Goal: Task Accomplishment & Management: Complete application form

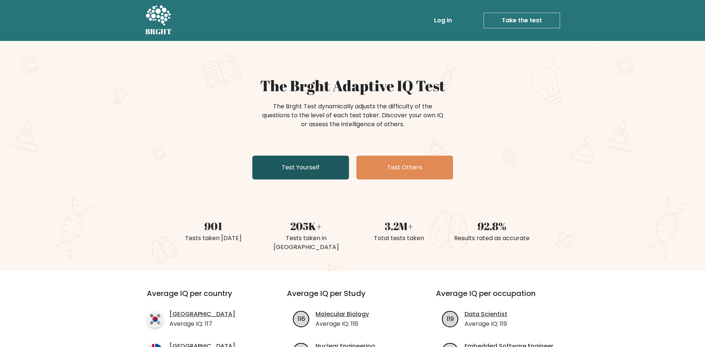
click at [289, 174] on link "Test Yourself" at bounding box center [300, 167] width 97 height 24
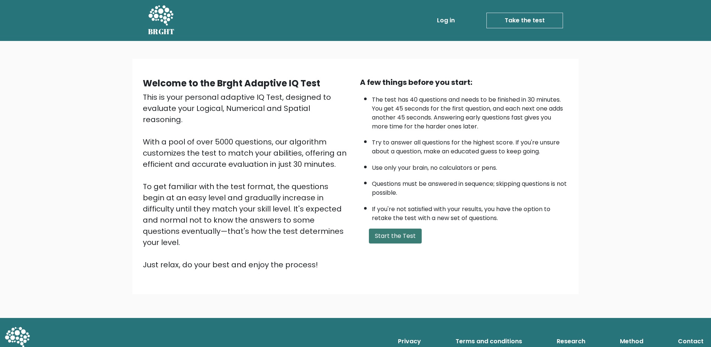
click at [396, 239] on button "Start the Test" at bounding box center [395, 235] width 53 height 15
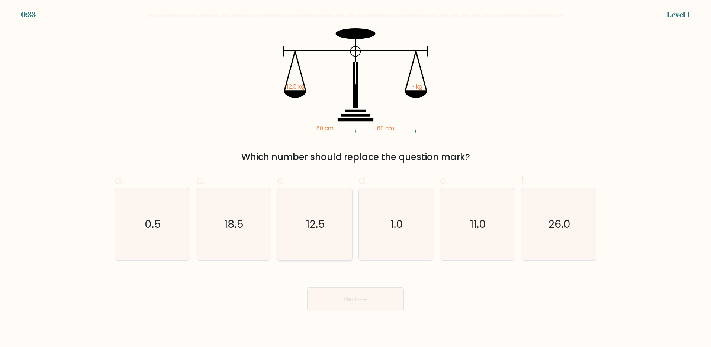
click at [325, 218] on text "12.5" at bounding box center [315, 223] width 19 height 15
click at [355, 178] on input "c. 12.5" at bounding box center [355, 175] width 0 height 5
radio input "true"
click at [358, 296] on button "Next" at bounding box center [355, 299] width 97 height 24
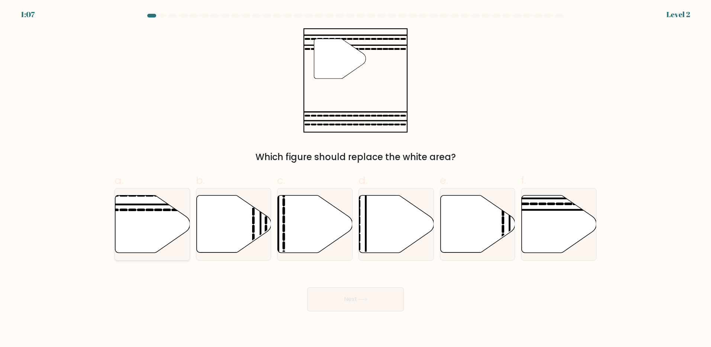
click at [157, 215] on icon at bounding box center [152, 223] width 75 height 57
click at [355, 178] on input "a." at bounding box center [355, 175] width 0 height 5
radio input "true"
click at [358, 296] on button "Next" at bounding box center [355, 299] width 97 height 24
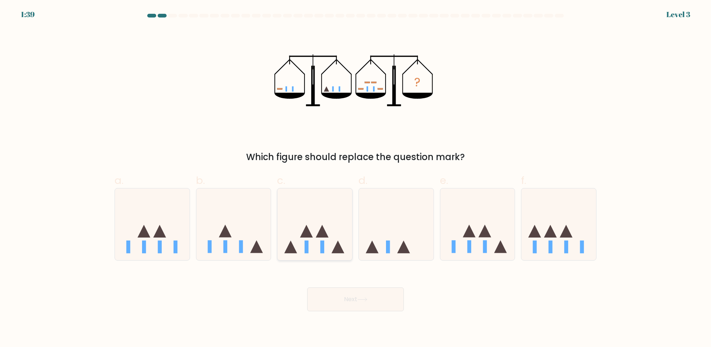
click at [328, 227] on icon at bounding box center [314, 224] width 75 height 62
click at [355, 178] on input "c." at bounding box center [355, 175] width 0 height 5
radio input "true"
click at [364, 294] on button "Next" at bounding box center [355, 299] width 97 height 24
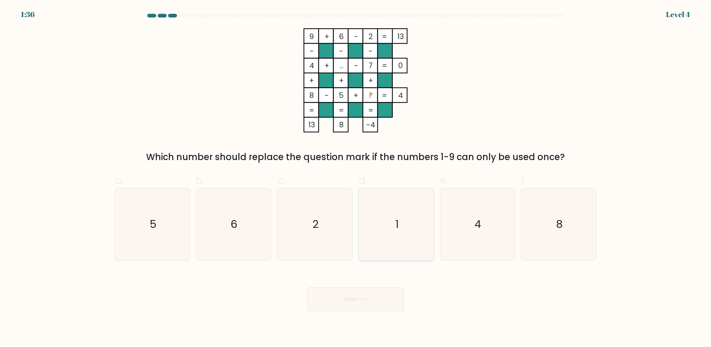
click at [402, 228] on icon "1" at bounding box center [396, 224] width 72 height 72
click at [356, 178] on input "d. 1" at bounding box center [355, 175] width 0 height 5
radio input "true"
click at [373, 310] on button "Next" at bounding box center [355, 299] width 97 height 24
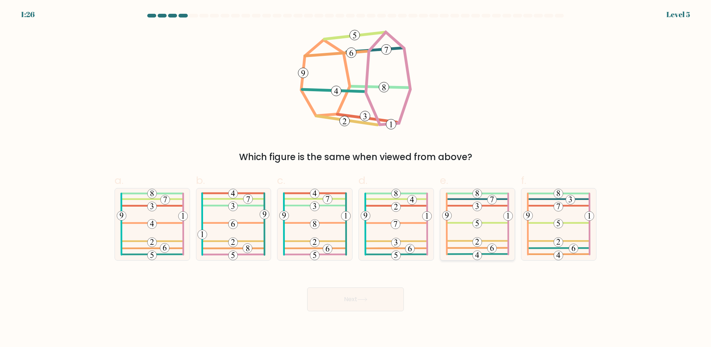
click at [483, 223] on 584 at bounding box center [477, 223] width 61 height 0
click at [356, 178] on input "e." at bounding box center [355, 175] width 0 height 5
radio input "true"
click at [367, 297] on button "Next" at bounding box center [355, 299] width 97 height 24
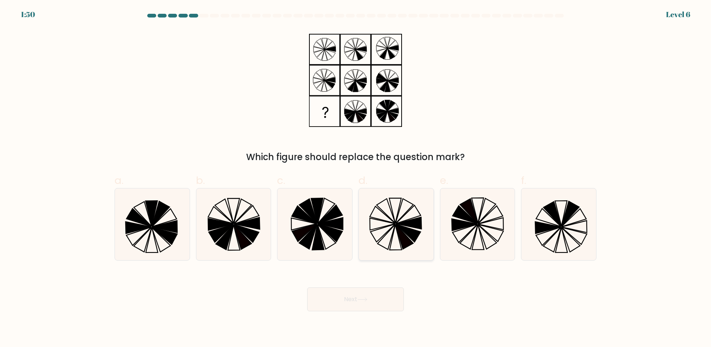
click at [394, 237] on icon at bounding box center [396, 224] width 72 height 72
click at [356, 178] on input "d." at bounding box center [355, 175] width 0 height 5
radio input "true"
click at [361, 305] on button "Next" at bounding box center [355, 299] width 97 height 24
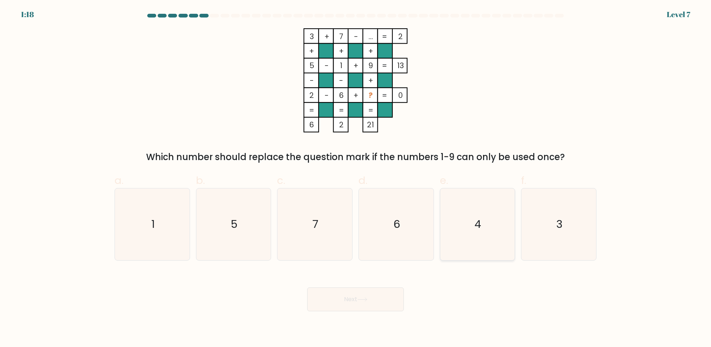
drag, startPoint x: 481, startPoint y: 222, endPoint x: 450, endPoint y: 253, distance: 44.2
click at [481, 224] on icon "4" at bounding box center [477, 224] width 72 height 72
click at [356, 178] on input "e. 4" at bounding box center [355, 175] width 0 height 5
radio input "true"
click at [344, 298] on button "Next" at bounding box center [355, 299] width 97 height 24
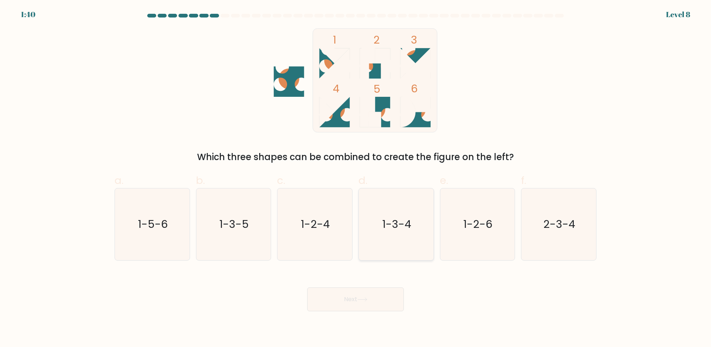
click at [397, 233] on icon "1-3-4" at bounding box center [396, 224] width 72 height 72
click at [356, 178] on input "d. 1-3-4" at bounding box center [355, 175] width 0 height 5
radio input "true"
click at [359, 297] on button "Next" at bounding box center [355, 299] width 97 height 24
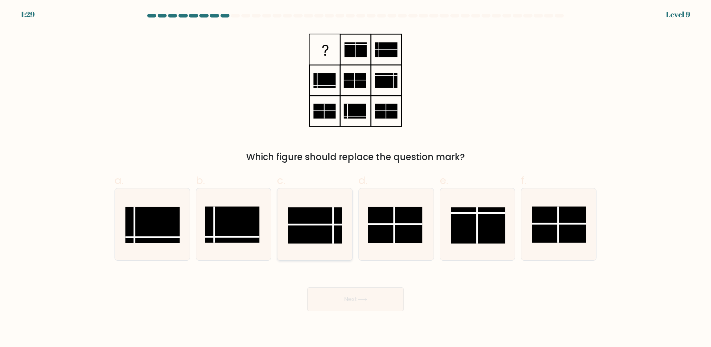
drag, startPoint x: 321, startPoint y: 226, endPoint x: 339, endPoint y: 277, distance: 54.1
click at [321, 227] on rect at bounding box center [315, 225] width 54 height 36
click at [355, 178] on input "c." at bounding box center [355, 175] width 0 height 5
radio input "true"
click at [351, 297] on button "Next" at bounding box center [355, 299] width 97 height 24
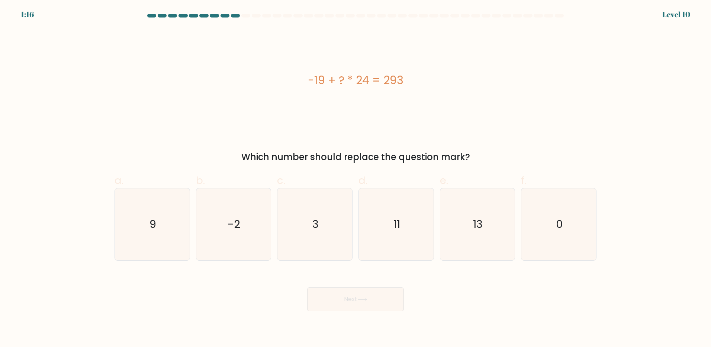
click at [446, 130] on div "-19 + ? * 24 = 293" at bounding box center [356, 80] width 482 height 104
click at [512, 122] on div "-19 + ? * 24 = 293" at bounding box center [356, 80] width 482 height 104
click at [470, 225] on icon "13" at bounding box center [477, 224] width 72 height 72
click at [356, 178] on input "e. 13" at bounding box center [355, 175] width 0 height 5
radio input "true"
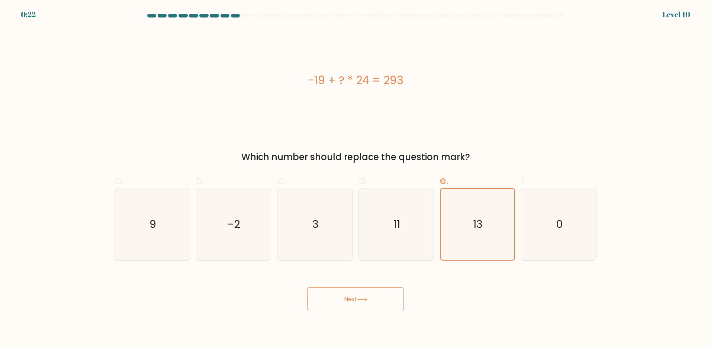
click at [352, 301] on button "Next" at bounding box center [355, 299] width 97 height 24
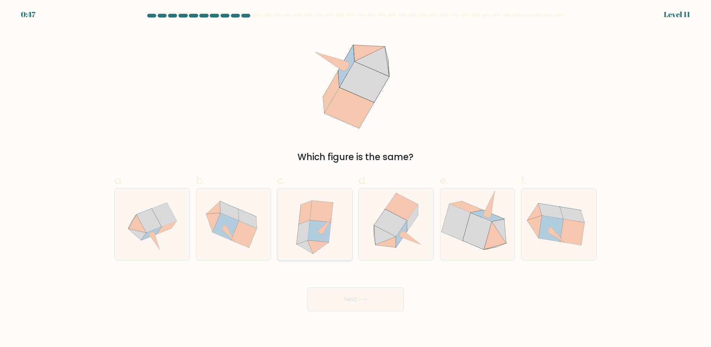
click at [315, 236] on icon at bounding box center [318, 231] width 23 height 22
click at [355, 178] on input "c." at bounding box center [355, 175] width 0 height 5
radio input "true"
click at [359, 294] on button "Next" at bounding box center [355, 299] width 97 height 24
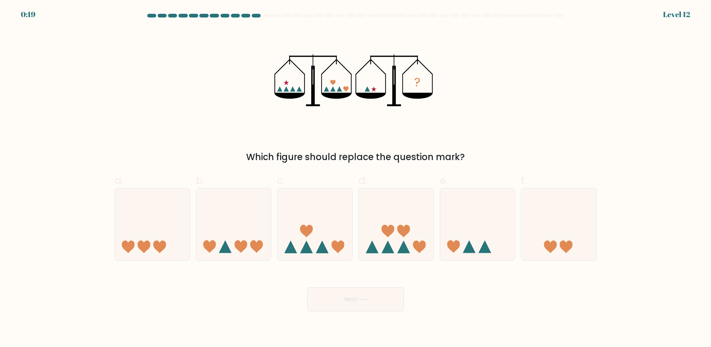
drag, startPoint x: 564, startPoint y: 243, endPoint x: 637, endPoint y: 239, distance: 73.0
click at [637, 239] on form at bounding box center [355, 162] width 711 height 297
click at [565, 241] on icon at bounding box center [566, 246] width 13 height 13
click at [356, 178] on input "f." at bounding box center [355, 175] width 0 height 5
radio input "true"
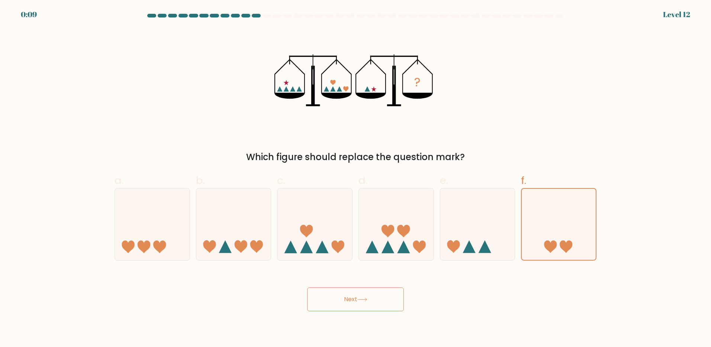
click at [327, 303] on button "Next" at bounding box center [355, 299] width 97 height 24
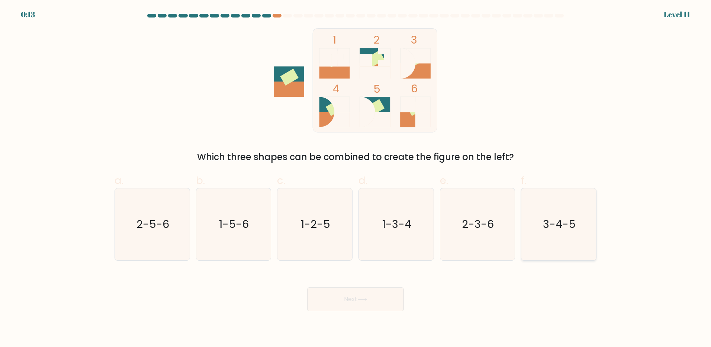
click at [561, 231] on text "3-4-5" at bounding box center [559, 223] width 33 height 15
click at [356, 178] on input "f. 3-4-5" at bounding box center [355, 175] width 0 height 5
radio input "true"
click at [367, 300] on icon at bounding box center [362, 299] width 10 height 4
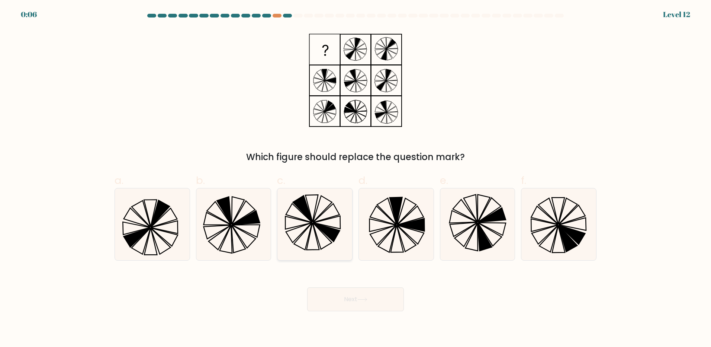
click at [299, 214] on icon at bounding box center [315, 224] width 72 height 72
click at [355, 178] on input "c." at bounding box center [355, 175] width 0 height 5
radio input "true"
click at [347, 296] on button "Next" at bounding box center [355, 299] width 97 height 24
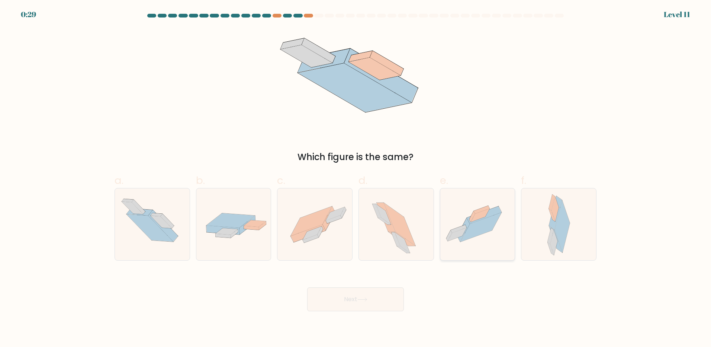
click at [466, 229] on icon at bounding box center [463, 230] width 13 height 24
click at [356, 178] on input "e." at bounding box center [355, 175] width 0 height 5
radio input "true"
click at [373, 297] on button "Next" at bounding box center [355, 299] width 97 height 24
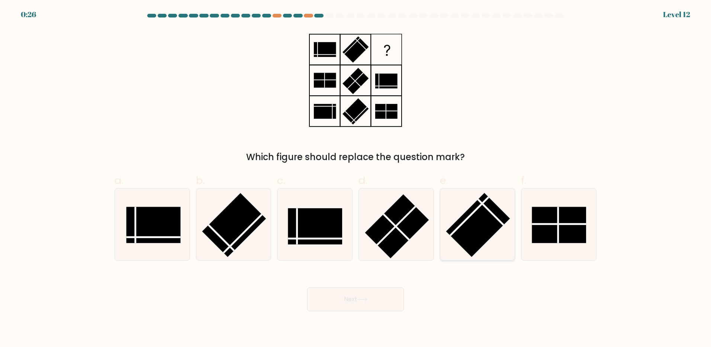
drag, startPoint x: 477, startPoint y: 221, endPoint x: 444, endPoint y: 254, distance: 45.7
click at [477, 223] on rect at bounding box center [478, 225] width 64 height 64
click at [356, 178] on input "e." at bounding box center [355, 175] width 0 height 5
radio input "true"
click at [365, 298] on icon at bounding box center [362, 299] width 10 height 4
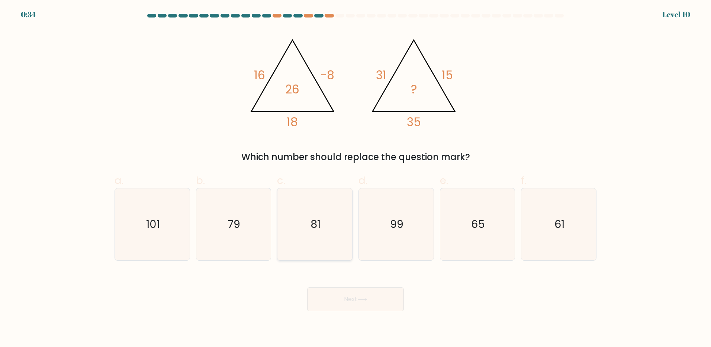
click at [317, 215] on icon "81" at bounding box center [315, 224] width 72 height 72
click at [355, 178] on input "c. 81" at bounding box center [355, 175] width 0 height 5
radio input "true"
click at [351, 301] on button "Next" at bounding box center [355, 299] width 97 height 24
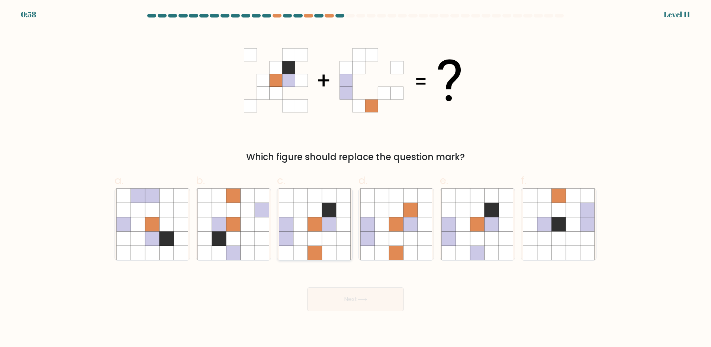
click at [292, 237] on icon at bounding box center [286, 238] width 14 height 14
click at [355, 178] on input "c." at bounding box center [355, 175] width 0 height 5
radio input "true"
click at [354, 302] on button "Next" at bounding box center [355, 299] width 97 height 24
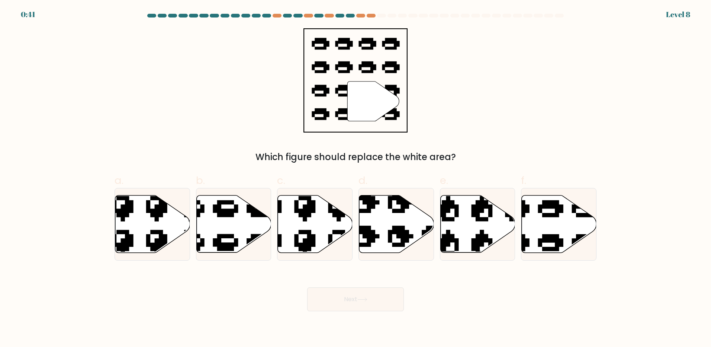
click at [474, 109] on div "" Which figure should replace the white area?" at bounding box center [355, 95] width 491 height 135
click at [535, 225] on icon at bounding box center [559, 223] width 75 height 57
click at [356, 178] on input "f." at bounding box center [355, 175] width 0 height 5
radio input "true"
click at [369, 289] on button "Next" at bounding box center [355, 299] width 97 height 24
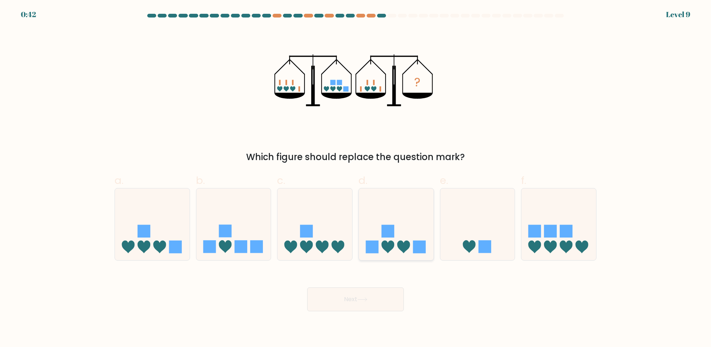
click at [389, 245] on icon at bounding box center [387, 246] width 13 height 13
click at [356, 178] on input "d." at bounding box center [355, 175] width 0 height 5
radio input "true"
click at [351, 297] on button "Next" at bounding box center [355, 299] width 97 height 24
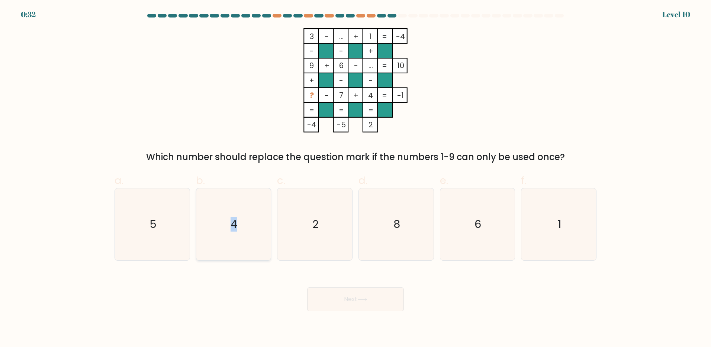
click at [236, 221] on text "4" at bounding box center [234, 223] width 7 height 15
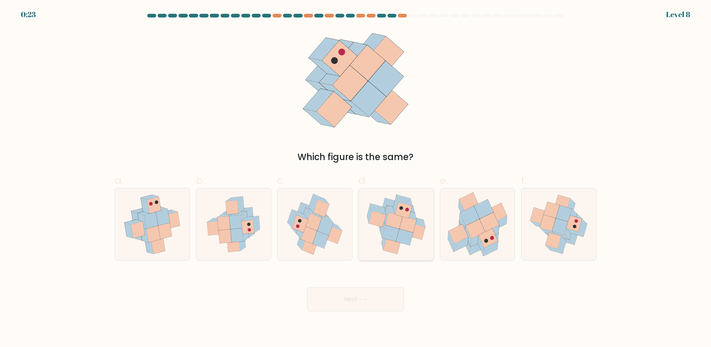
click at [403, 238] on icon at bounding box center [404, 237] width 17 height 16
click at [356, 178] on input "d." at bounding box center [355, 175] width 0 height 5
radio input "true"
drag, startPoint x: 360, startPoint y: 297, endPoint x: 362, endPoint y: 293, distance: 4.8
click at [359, 297] on button "Next" at bounding box center [355, 299] width 97 height 24
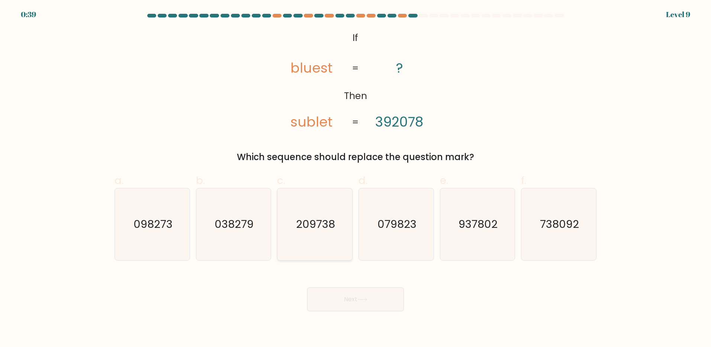
click at [328, 232] on icon "209738" at bounding box center [315, 224] width 72 height 72
click at [355, 178] on input "c. 209738" at bounding box center [355, 175] width 0 height 5
radio input "true"
click at [357, 300] on button "Next" at bounding box center [355, 299] width 97 height 24
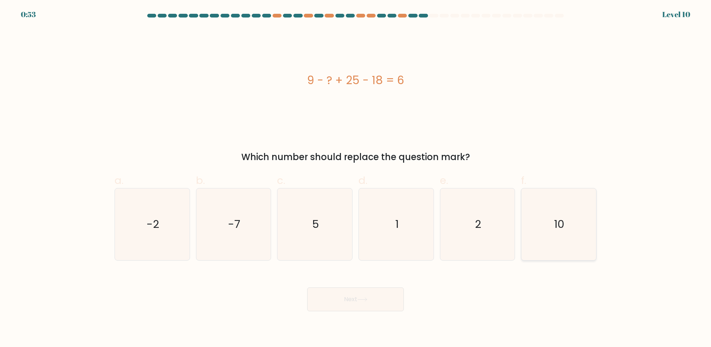
click at [567, 235] on icon "10" at bounding box center [559, 224] width 72 height 72
click at [356, 178] on input "f. 10" at bounding box center [355, 175] width 0 height 5
radio input "true"
click at [360, 296] on button "Next" at bounding box center [355, 299] width 97 height 24
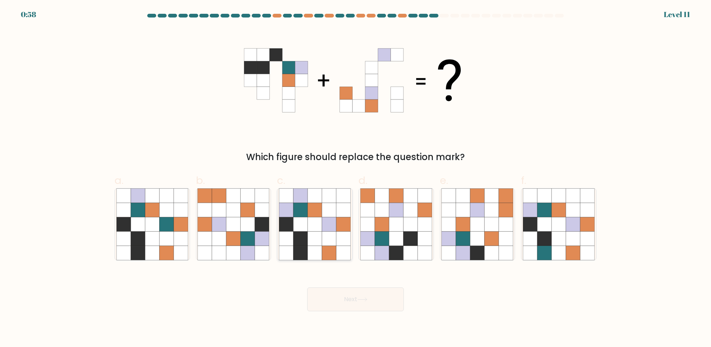
click at [301, 245] on icon at bounding box center [300, 252] width 14 height 14
click at [355, 178] on input "c." at bounding box center [355, 175] width 0 height 5
radio input "true"
click at [370, 300] on button "Next" at bounding box center [355, 299] width 97 height 24
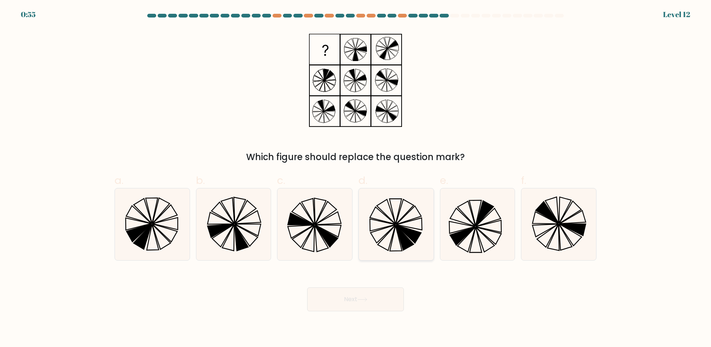
click at [387, 222] on icon at bounding box center [382, 215] width 25 height 17
click at [356, 178] on input "d." at bounding box center [355, 175] width 0 height 5
radio input "true"
click at [349, 313] on body "0:54 Level 12" at bounding box center [355, 173] width 711 height 347
click at [350, 307] on button "Next" at bounding box center [355, 299] width 97 height 24
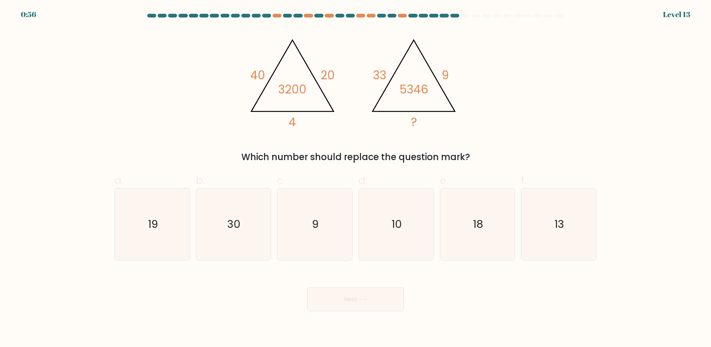
click at [514, 128] on div "@import url('[URL][DOMAIN_NAME]); 40 20 4 3200 @import url('[URL][DOMAIN_NAME])…" at bounding box center [355, 95] width 491 height 135
drag, startPoint x: 473, startPoint y: 210, endPoint x: 482, endPoint y: 209, distance: 8.6
click at [473, 210] on icon "18" at bounding box center [477, 224] width 72 height 72
click at [356, 178] on input "e. 18" at bounding box center [355, 175] width 0 height 5
radio input "true"
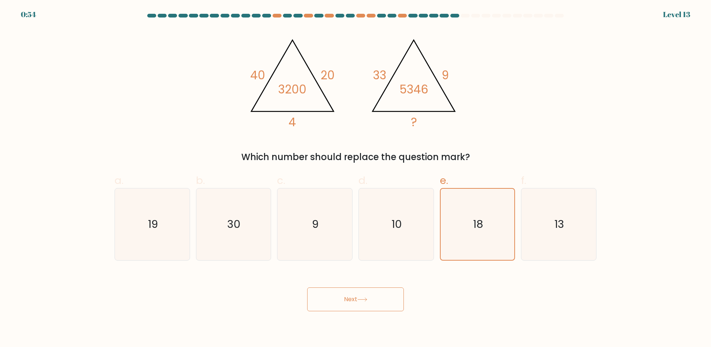
click at [360, 297] on icon at bounding box center [362, 299] width 10 height 4
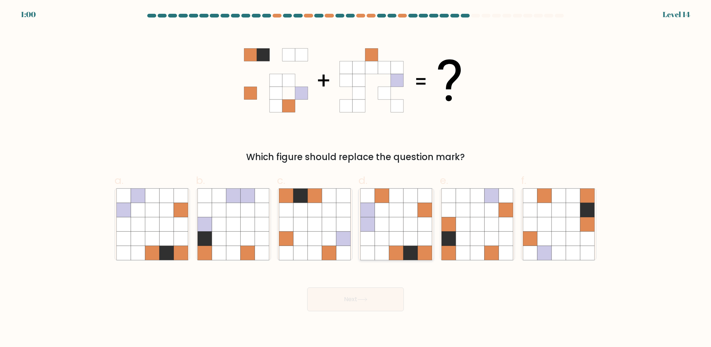
click at [386, 248] on icon at bounding box center [382, 252] width 14 height 14
click at [356, 178] on input "d." at bounding box center [355, 175] width 0 height 5
radio input "true"
click at [359, 301] on button "Next" at bounding box center [355, 299] width 97 height 24
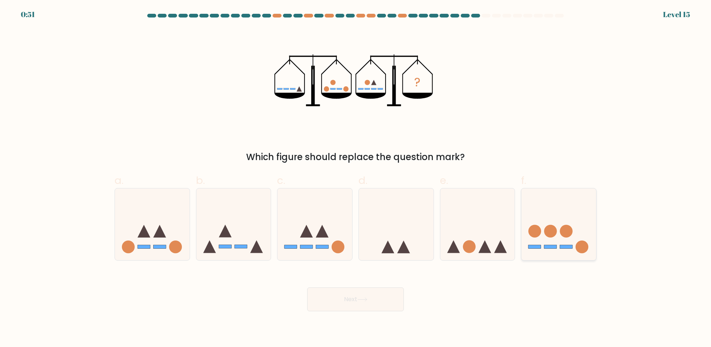
click at [557, 237] on icon at bounding box center [558, 224] width 75 height 62
click at [356, 178] on input "f." at bounding box center [355, 175] width 0 height 5
radio input "true"
click at [367, 297] on icon at bounding box center [362, 299] width 10 height 4
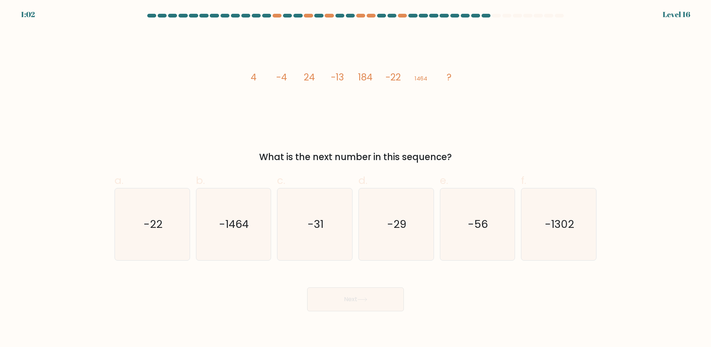
click at [489, 125] on div "image/svg+xml 4 -4 24 -13 184 -22 1464 ? What is the next number in this sequen…" at bounding box center [355, 95] width 491 height 135
click at [318, 232] on icon "-31" at bounding box center [315, 224] width 72 height 72
click at [355, 178] on input "c. -31" at bounding box center [355, 175] width 0 height 5
radio input "true"
click at [368, 312] on body "0:38 Level 16" at bounding box center [355, 173] width 711 height 347
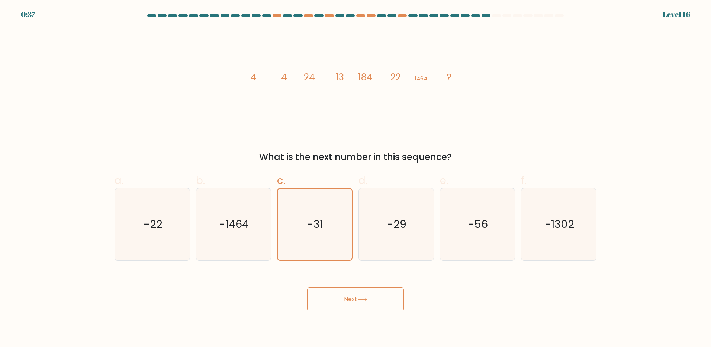
click at [376, 303] on button "Next" at bounding box center [355, 299] width 97 height 24
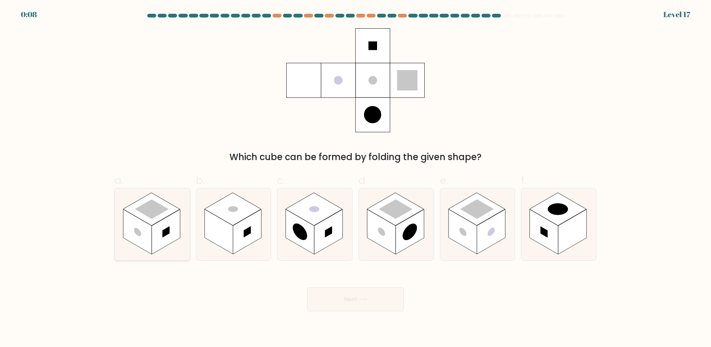
drag, startPoint x: 158, startPoint y: 219, endPoint x: 196, endPoint y: 243, distance: 44.5
click at [158, 220] on rect at bounding box center [151, 209] width 57 height 33
click at [355, 178] on input "a." at bounding box center [355, 175] width 0 height 5
radio input "true"
click at [386, 308] on button "Next" at bounding box center [355, 299] width 97 height 24
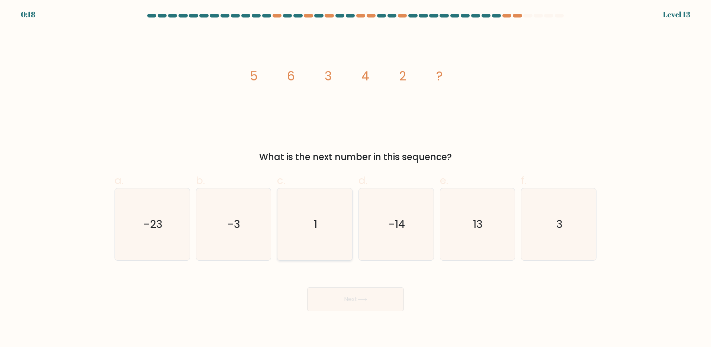
click at [305, 227] on icon "1" at bounding box center [315, 224] width 72 height 72
click at [355, 178] on input "c. 1" at bounding box center [355, 175] width 0 height 5
radio input "true"
click at [360, 307] on button "Next" at bounding box center [355, 299] width 97 height 24
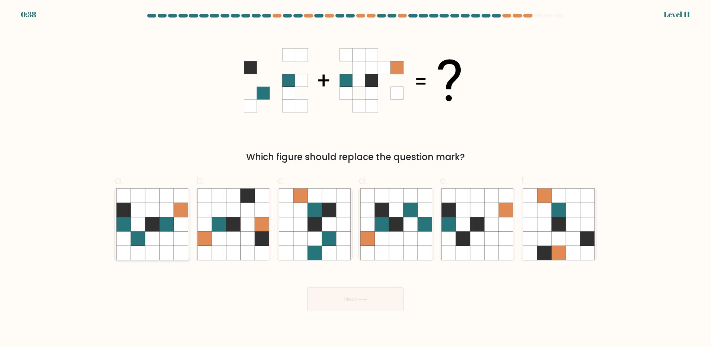
click at [148, 224] on icon at bounding box center [152, 224] width 14 height 14
click at [355, 178] on input "a." at bounding box center [355, 175] width 0 height 5
radio input "true"
click at [360, 295] on button "Next" at bounding box center [355, 299] width 97 height 24
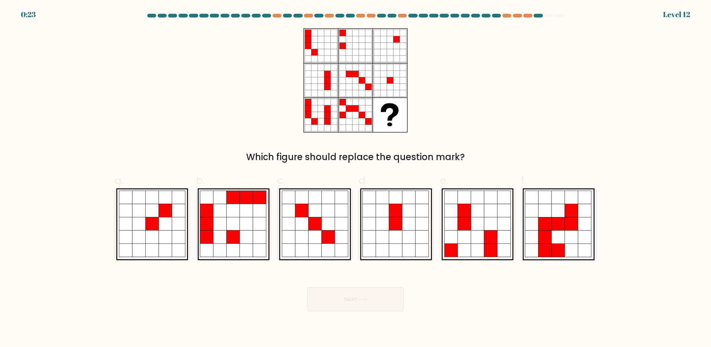
drag, startPoint x: 152, startPoint y: 222, endPoint x: 194, endPoint y: 236, distance: 44.9
click at [152, 223] on icon at bounding box center [152, 223] width 13 height 13
click at [355, 178] on input "a." at bounding box center [355, 175] width 0 height 5
radio input "true"
click at [382, 299] on button "Next" at bounding box center [355, 299] width 97 height 24
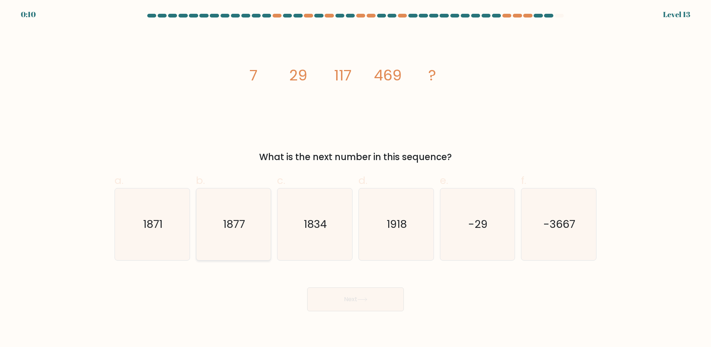
click at [223, 233] on icon "1877" at bounding box center [233, 224] width 72 height 72
click at [355, 178] on input "b. 1877" at bounding box center [355, 175] width 0 height 5
radio input "true"
click at [362, 297] on button "Next" at bounding box center [355, 299] width 97 height 24
click at [355, 300] on button "Next" at bounding box center [355, 299] width 97 height 24
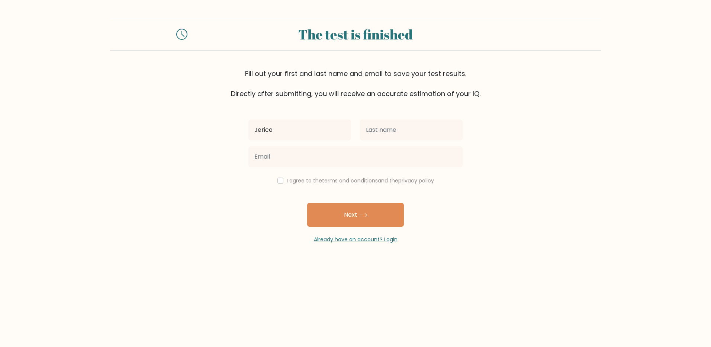
type input "Jerico"
type input "[PERSON_NAME]"
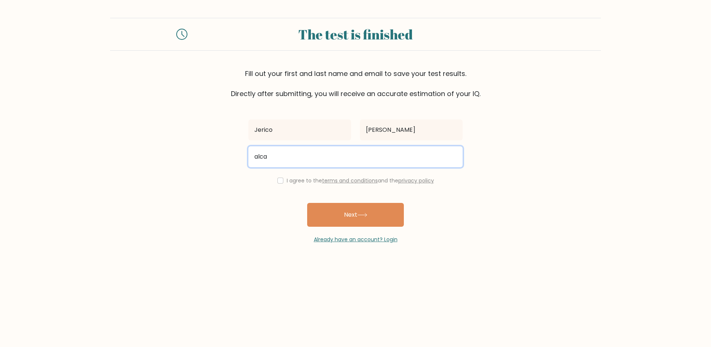
type input "[PERSON_NAME][EMAIL_ADDRESS][DOMAIN_NAME]"
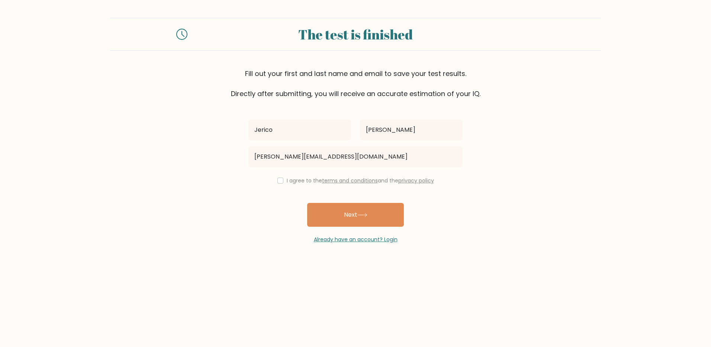
click at [286, 192] on div "Jerico [GEOGRAPHIC_DATA] [EMAIL_ADDRESS][DOMAIN_NAME] I agree to the terms and …" at bounding box center [355, 171] width 223 height 145
drag, startPoint x: 281, startPoint y: 180, endPoint x: 290, endPoint y: 189, distance: 13.4
click at [283, 180] on div "I agree to the terms and conditions and the privacy policy" at bounding box center [355, 180] width 223 height 9
drag, startPoint x: 278, startPoint y: 179, endPoint x: 281, endPoint y: 182, distance: 4.2
click at [278, 179] on input "checkbox" at bounding box center [280, 180] width 6 height 6
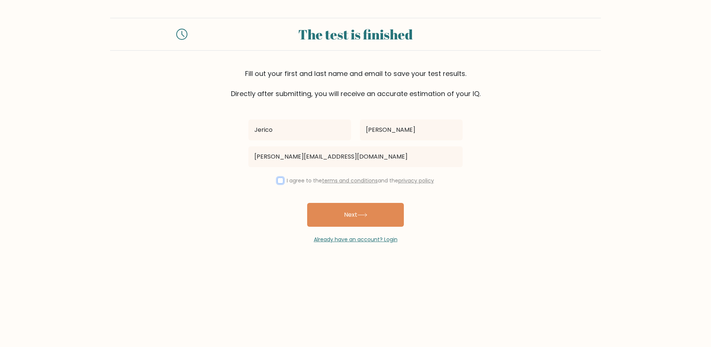
checkbox input "true"
click at [355, 215] on button "Next" at bounding box center [355, 215] width 97 height 24
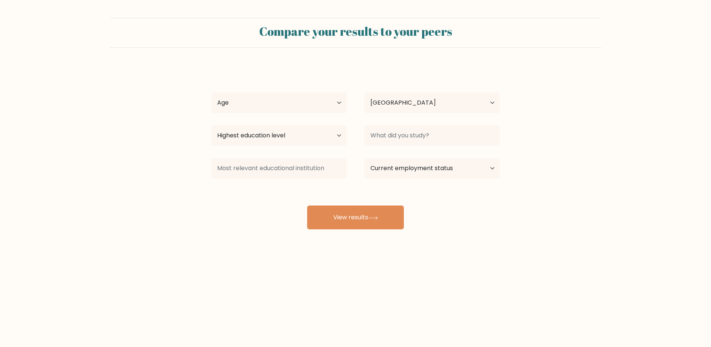
select select "PH"
click at [339, 104] on select "Age Under 18 years old 18-24 years old 25-34 years old 35-44 years old 45-54 ye…" at bounding box center [278, 102] width 135 height 21
select select "35_44"
click at [211, 92] on select "Age Under 18 years old 18-24 years old 25-34 years old 35-44 years old 45-54 ye…" at bounding box center [278, 102] width 135 height 21
click at [335, 136] on select "Highest education level No schooling Primary Lower Secondary Upper Secondary Oc…" at bounding box center [278, 135] width 135 height 21
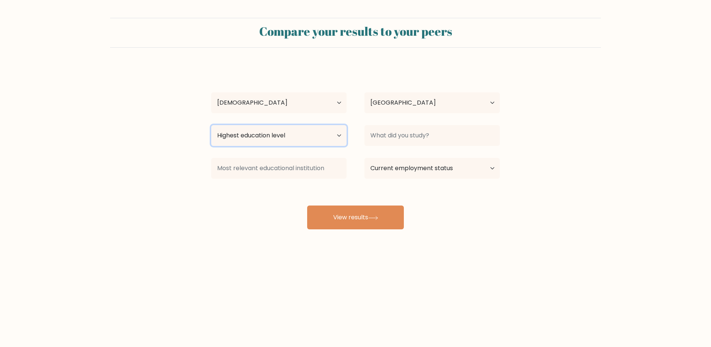
select select "bachelors_degree"
click at [211, 125] on select "Highest education level No schooling Primary Lower Secondary Upper Secondary Oc…" at bounding box center [278, 135] width 135 height 21
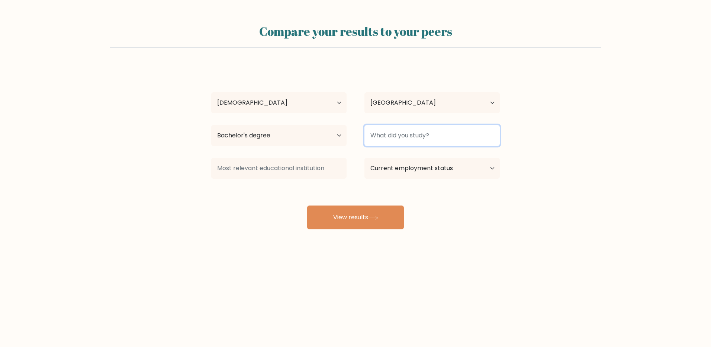
click at [436, 137] on input at bounding box center [431, 135] width 135 height 21
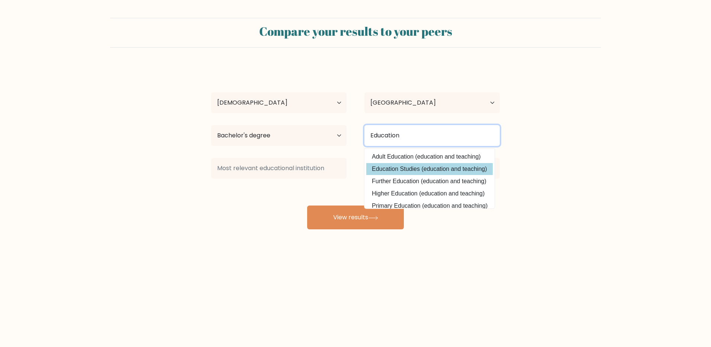
type input "Education"
click at [426, 165] on div "Jerico Alcantara Age Under 18 years old 18-24 years old 25-34 years old 35-44 y…" at bounding box center [355, 147] width 297 height 164
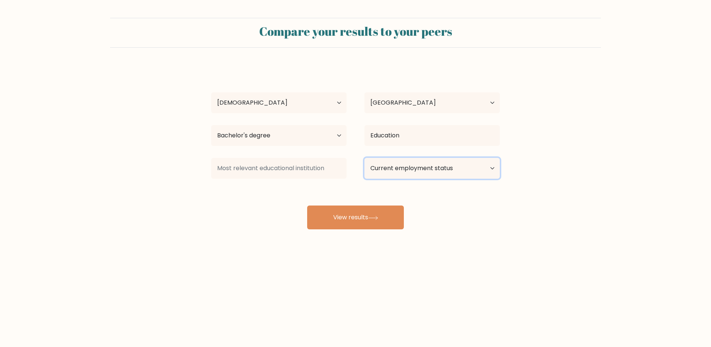
click at [492, 167] on select "Current employment status Employed Student Retired Other / prefer not to answer" at bounding box center [431, 168] width 135 height 21
select select "other"
click at [364, 158] on select "Current employment status Employed Student Retired Other / prefer not to answer" at bounding box center [431, 168] width 135 height 21
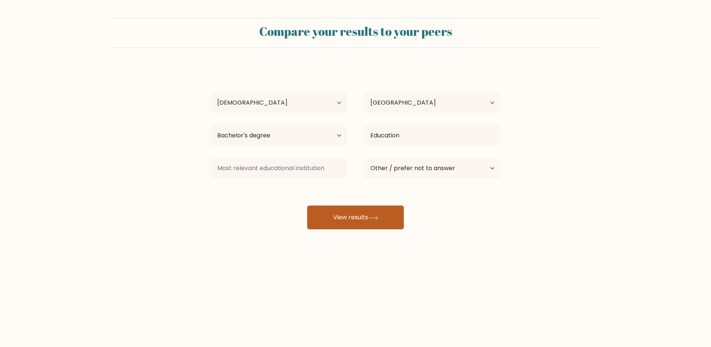
click at [357, 219] on button "View results" at bounding box center [355, 217] width 97 height 24
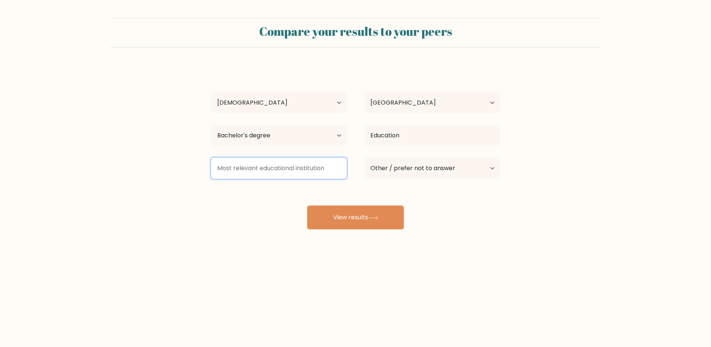
click at [306, 173] on input at bounding box center [278, 168] width 135 height 21
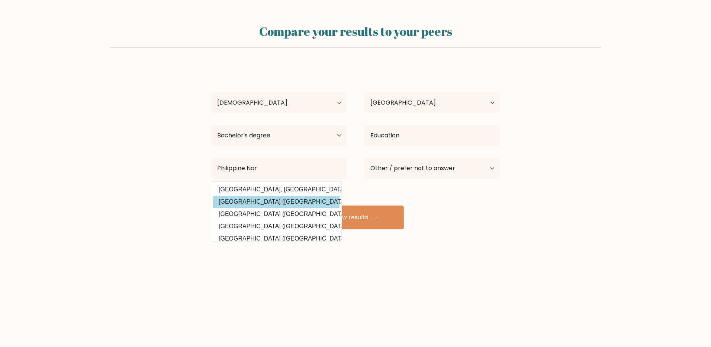
click at [269, 201] on div "Jerico Alcantara Age Under 18 years old 18-24 years old 25-34 years old 35-44 y…" at bounding box center [355, 147] width 297 height 164
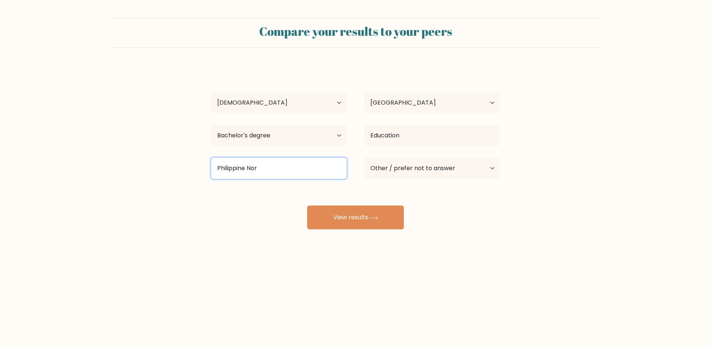
click at [278, 168] on input "Philippine Nor" at bounding box center [278, 168] width 135 height 21
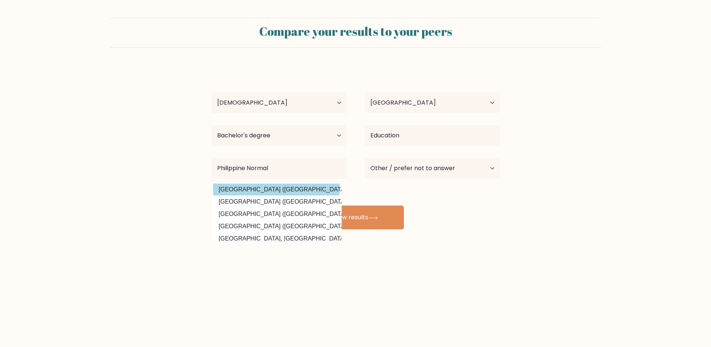
click at [282, 188] on div "Jerico Alcantara Age Under 18 years old 18-24 years old 25-34 years old 35-44 y…" at bounding box center [355, 147] width 297 height 164
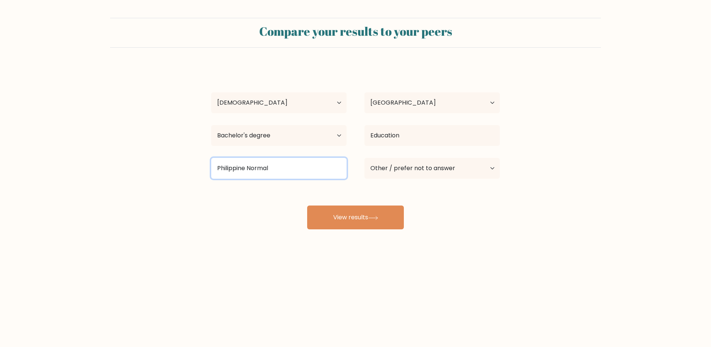
click at [281, 172] on input "Philippine Normal" at bounding box center [278, 168] width 135 height 21
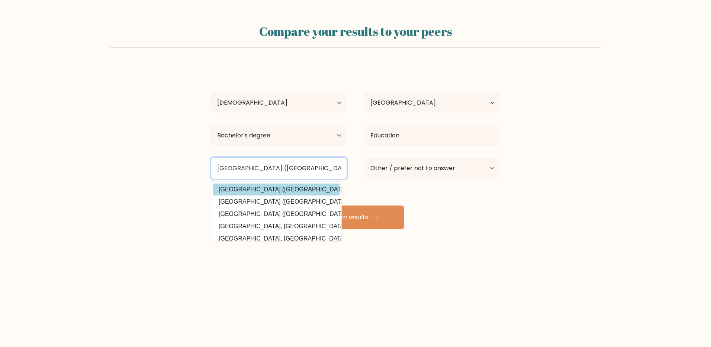
type input "Philippine Normal University (Philippines)"
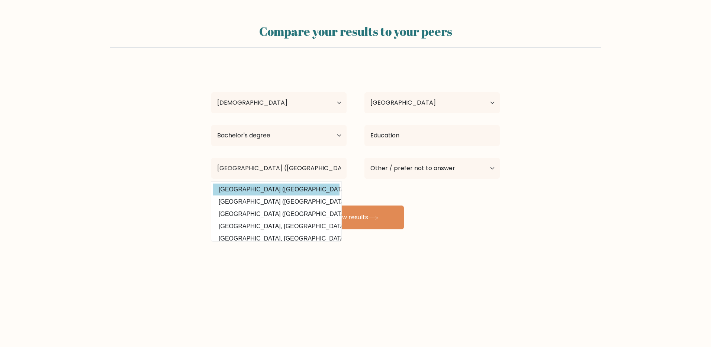
click at [317, 189] on div "Jerico Alcantara Age Under 18 years old 18-24 years old 25-34 years old 35-44 y…" at bounding box center [355, 147] width 297 height 164
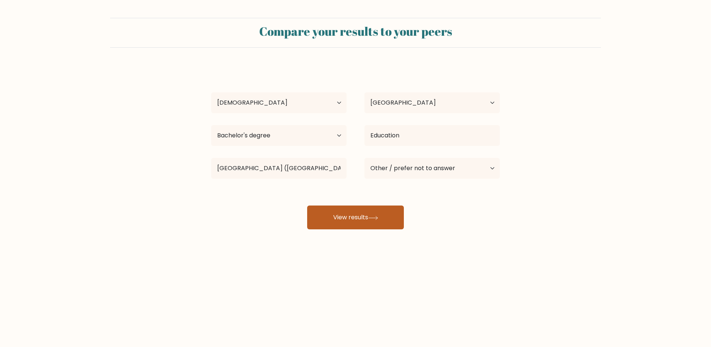
click at [346, 219] on button "View results" at bounding box center [355, 217] width 97 height 24
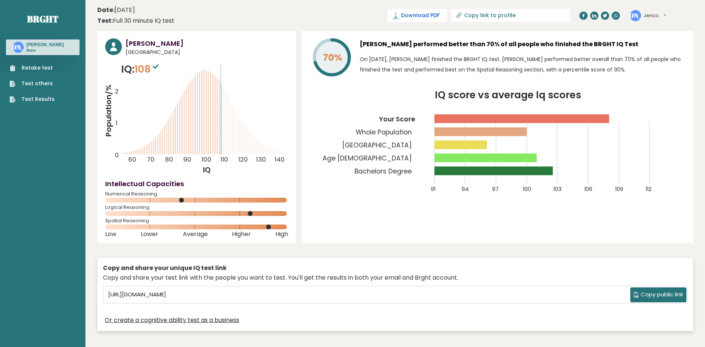
click at [440, 16] on span "Download PDF" at bounding box center [420, 16] width 39 height 8
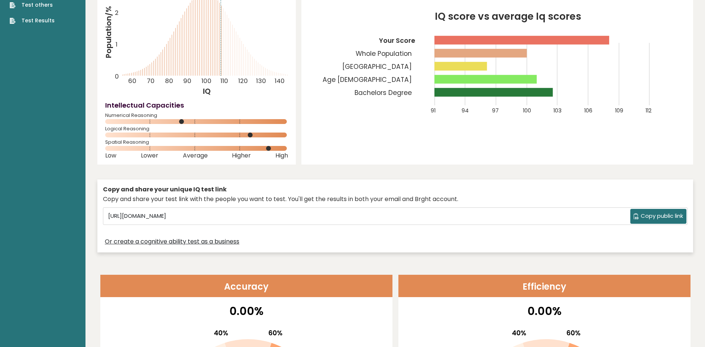
scroll to position [74, 0]
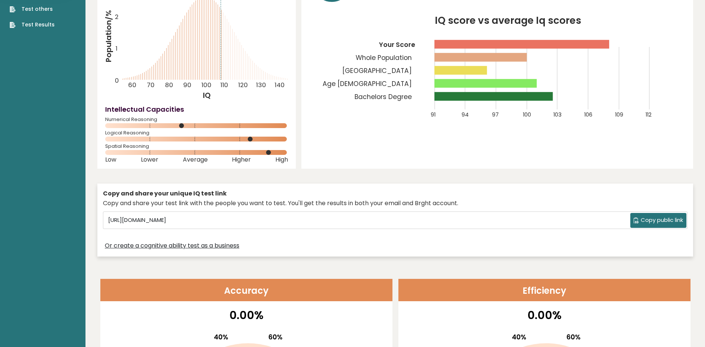
click at [671, 223] on span "Copy public link" at bounding box center [662, 220] width 42 height 9
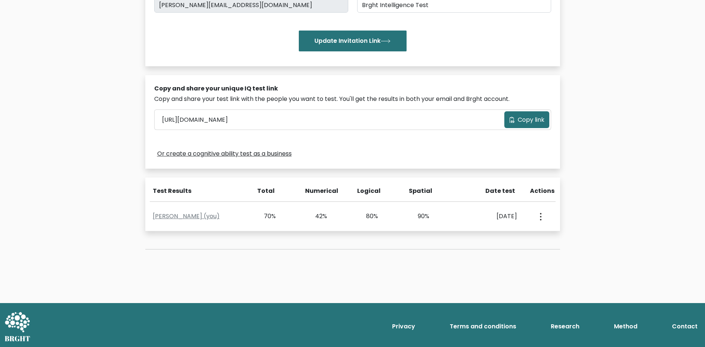
scroll to position [161, 0]
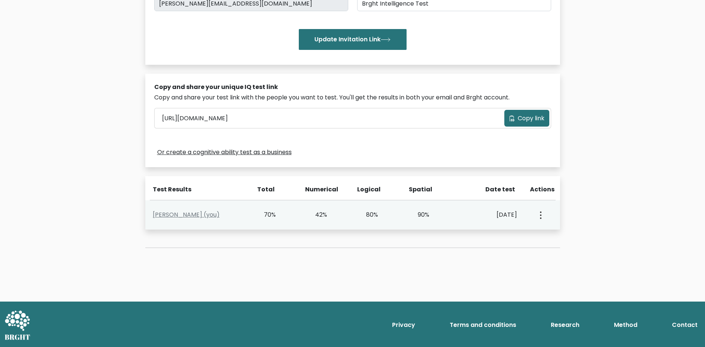
click at [544, 215] on div "View Profile" at bounding box center [540, 214] width 25 height 23
click at [541, 214] on circle "button" at bounding box center [540, 214] width 1 height 1
click at [555, 238] on link "View Profile" at bounding box center [567, 236] width 59 height 12
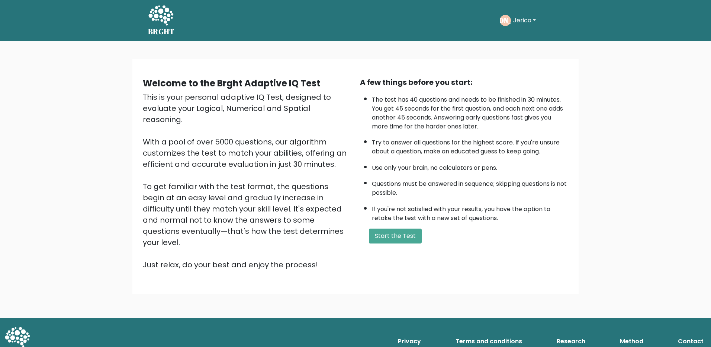
click at [530, 22] on button "Jerico" at bounding box center [524, 21] width 27 height 10
click at [527, 52] on link "Profile" at bounding box center [529, 55] width 59 height 12
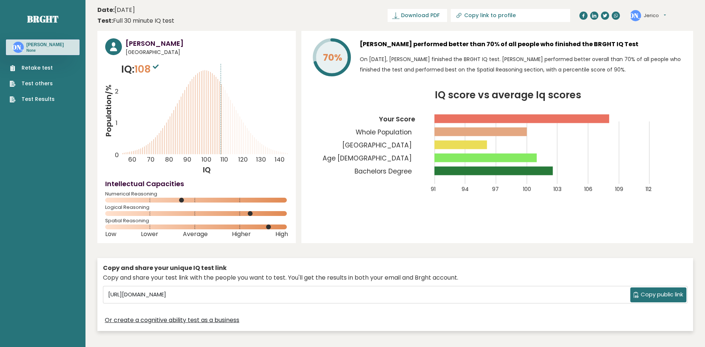
click at [463, 15] on icon at bounding box center [458, 15] width 7 height 7
type input "https://brght.org/profile/jerico-alcantara/?utm_source=share&utm_medium=copy&ut…"
click at [647, 13] on button "Jerico" at bounding box center [655, 15] width 22 height 7
click at [651, 36] on link "Profile" at bounding box center [663, 37] width 38 height 10
click at [440, 15] on span "Download PDF" at bounding box center [420, 16] width 39 height 8
